Goal: Information Seeking & Learning: Learn about a topic

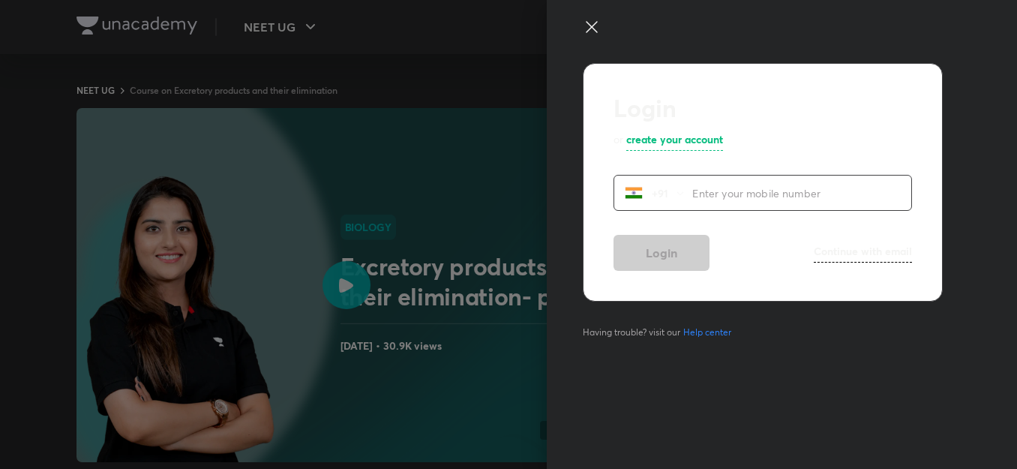
click at [592, 24] on icon at bounding box center [592, 27] width 18 height 18
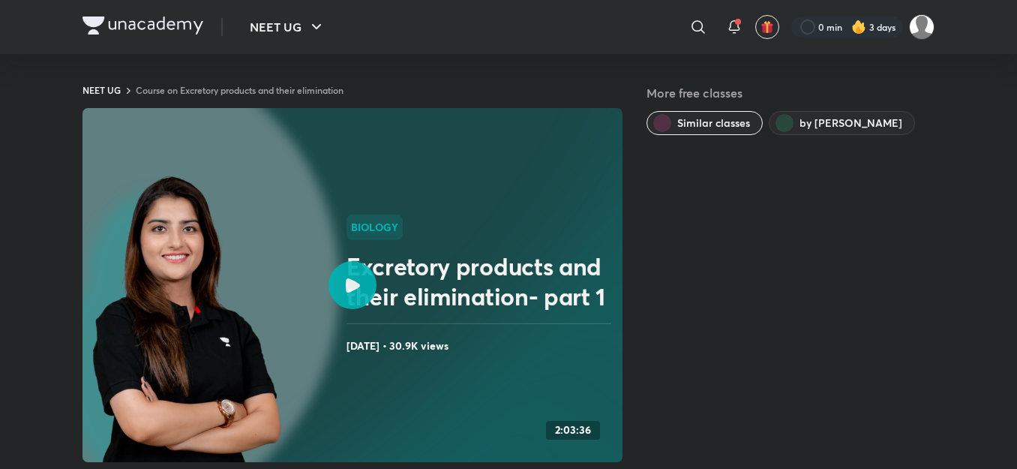
click at [92, 26] on img at bounding box center [143, 26] width 121 height 18
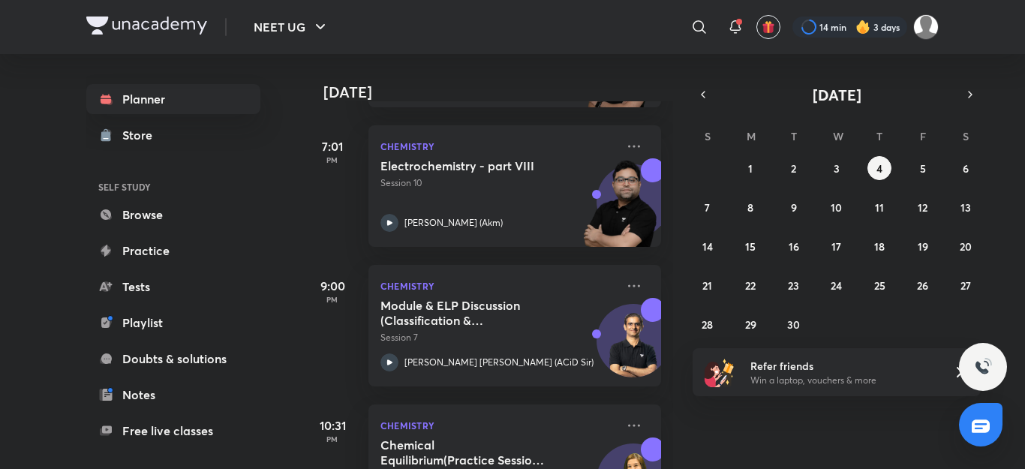
scroll to position [743, 0]
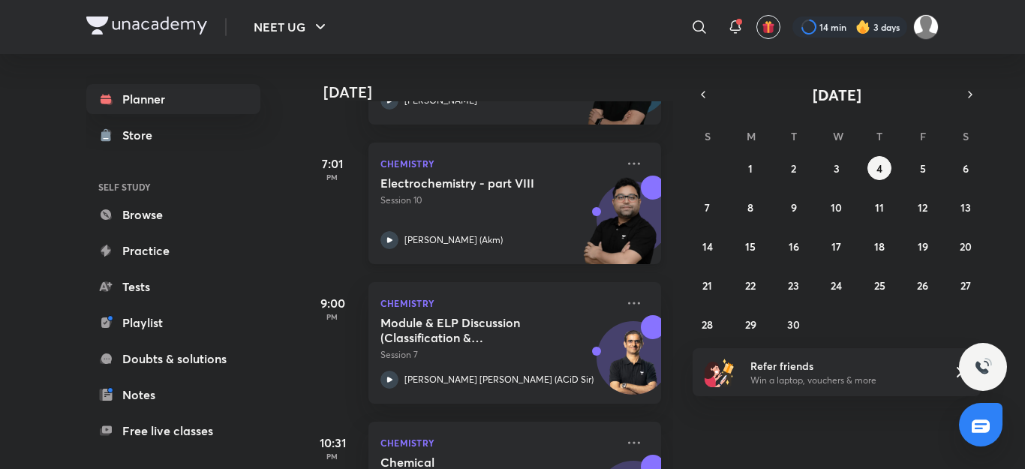
click at [465, 238] on p "[PERSON_NAME] (Akm)" at bounding box center [453, 240] width 98 height 14
